Goal: Browse casually: Explore the website without a specific task or goal

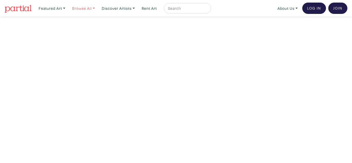
click at [84, 10] on link "Browse All" at bounding box center [83, 8] width 27 height 11
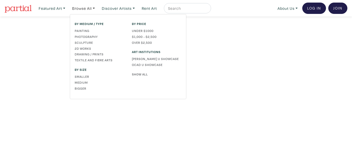
click at [142, 74] on link "Show All" at bounding box center [156, 74] width 49 height 5
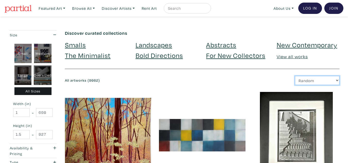
click at [304, 79] on select "Newest Random Price: Low to High Price: High to Low" at bounding box center [317, 80] width 45 height 9
select select "id"
click at [295, 76] on select "Newest Random Price: Low to High Price: High to Low" at bounding box center [317, 80] width 45 height 9
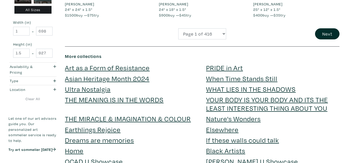
scroll to position [1091, 0]
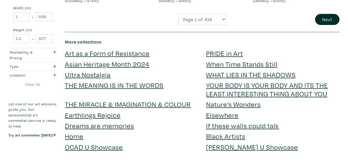
click at [327, 21] on button "Next" at bounding box center [327, 19] width 24 height 11
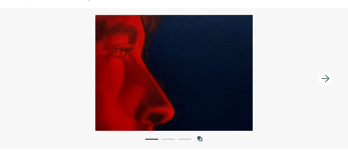
scroll to position [29, 0]
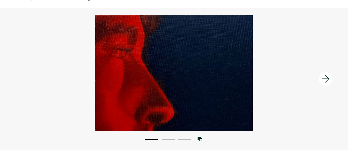
click at [328, 79] on icon at bounding box center [325, 78] width 8 height 7
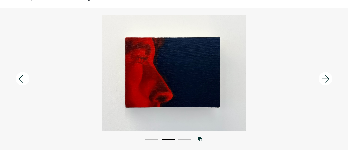
click at [328, 79] on icon at bounding box center [325, 78] width 8 height 7
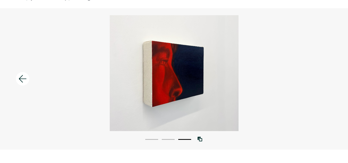
click at [328, 79] on div at bounding box center [174, 73] width 348 height 116
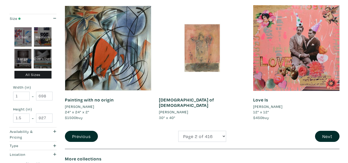
scroll to position [997, 0]
